Goal: Check status: Check status

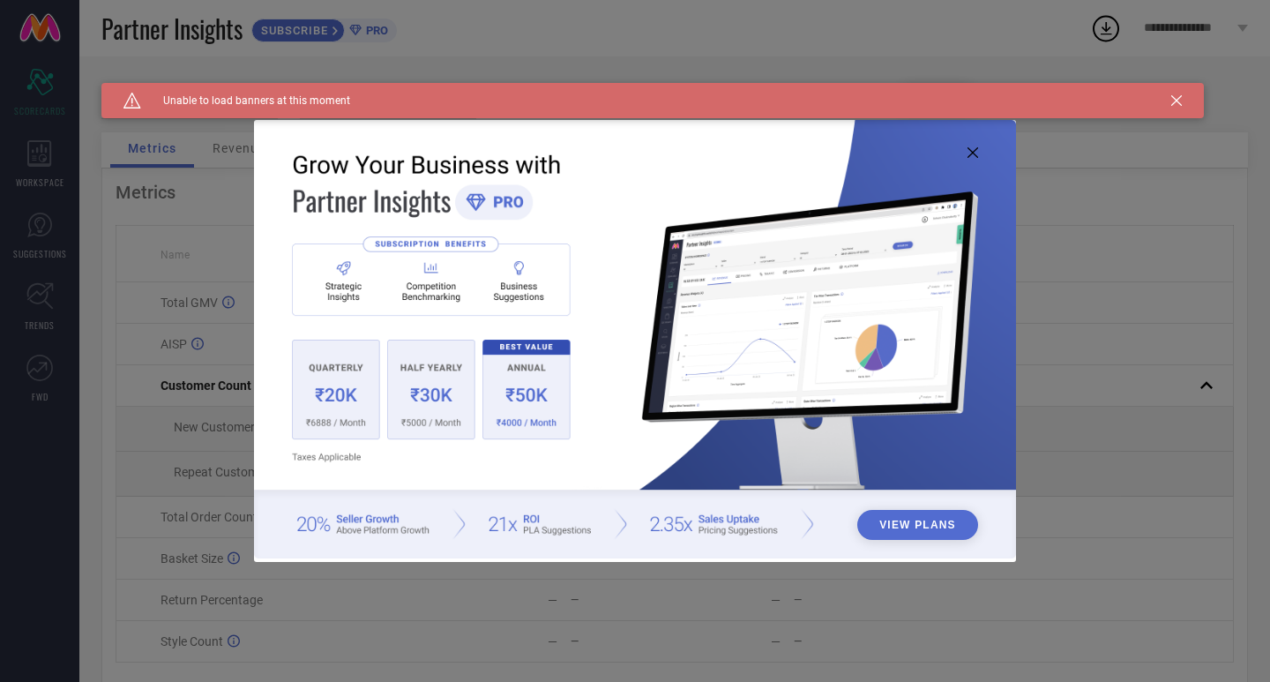
click at [974, 154] on icon at bounding box center [973, 152] width 11 height 11
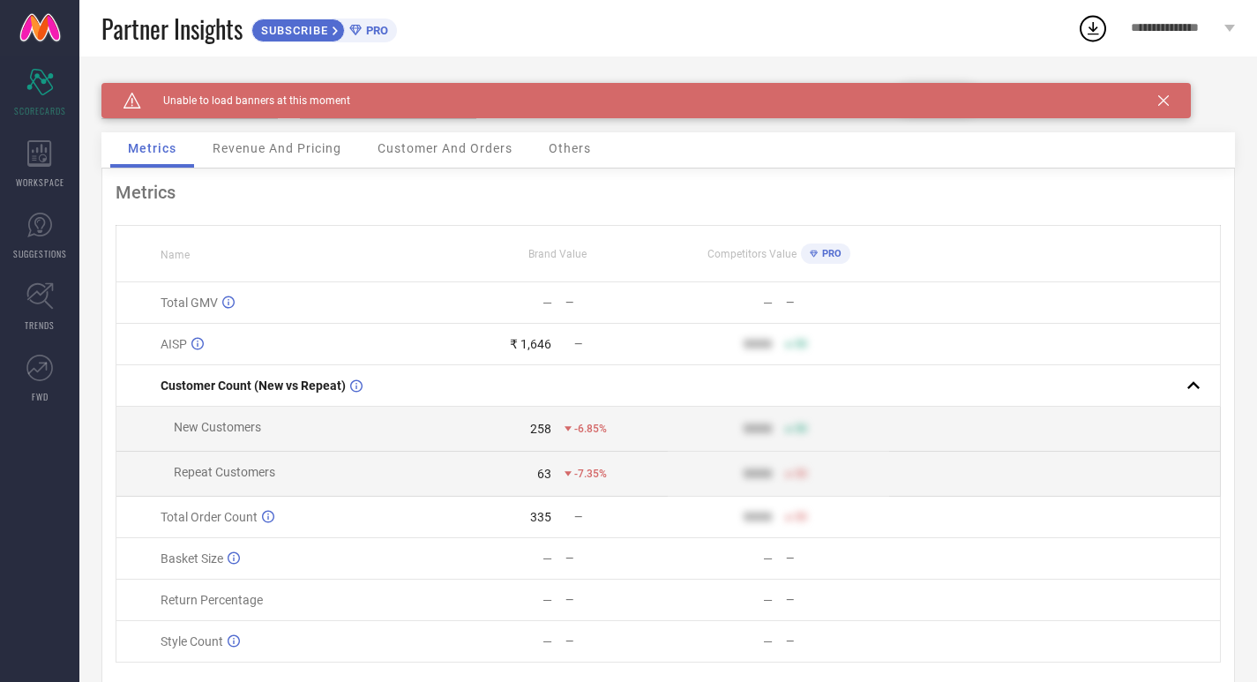
click at [1167, 99] on icon at bounding box center [1163, 100] width 11 height 11
